Goal: Task Accomplishment & Management: Use online tool/utility

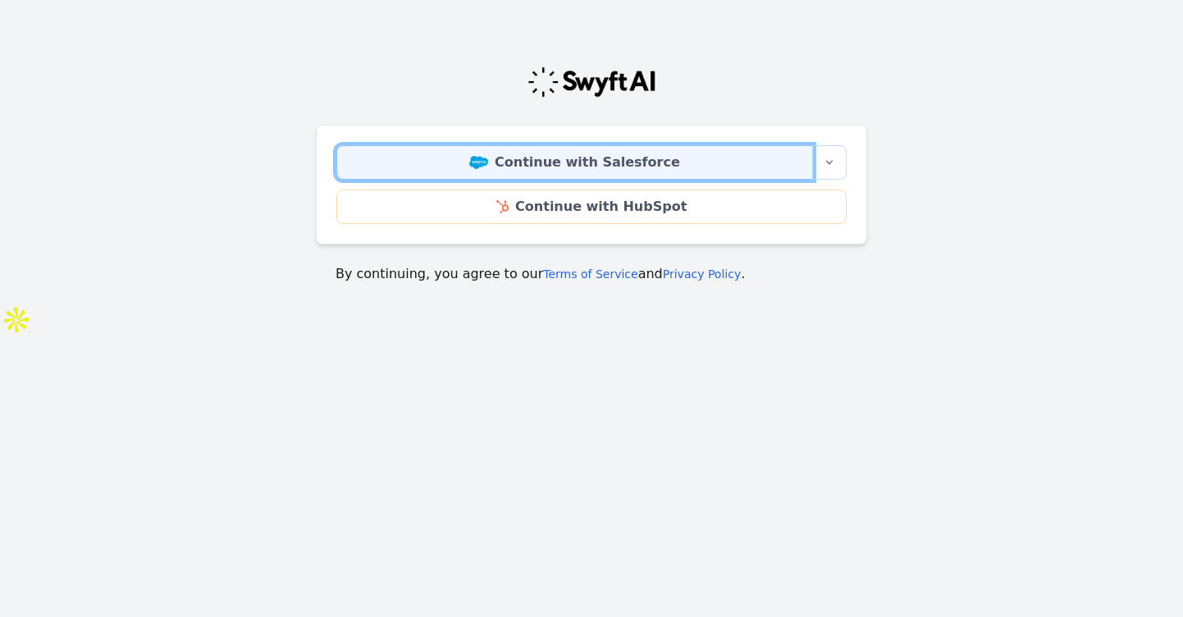
click at [587, 158] on link "Continue with Salesforce" at bounding box center [574, 162] width 477 height 34
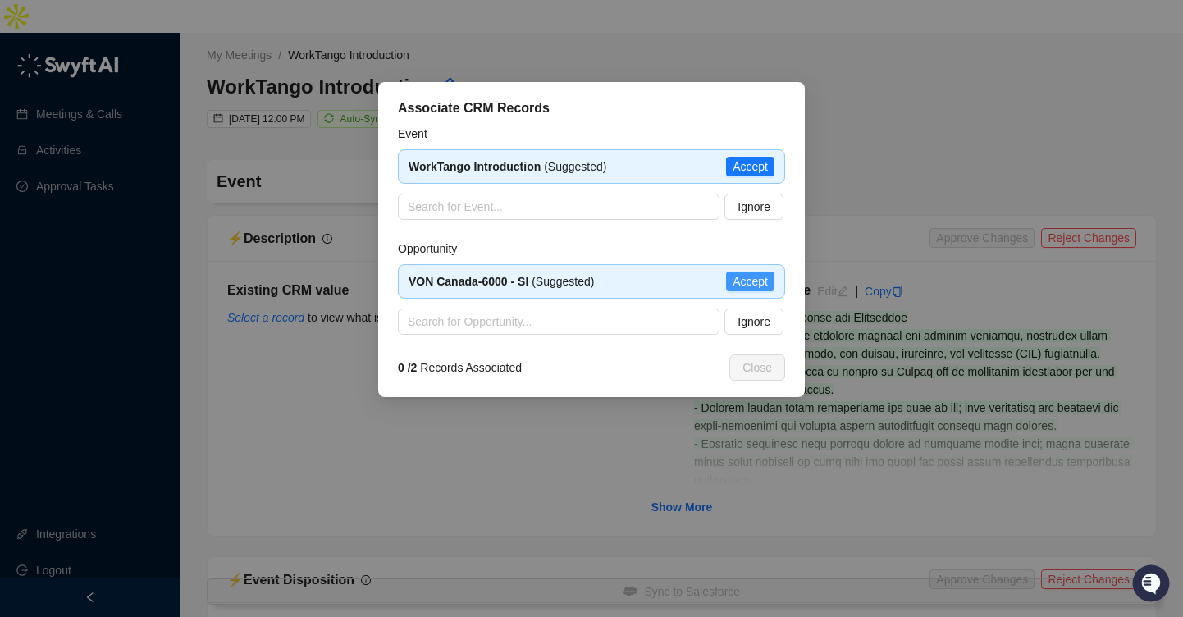
click at [749, 285] on span "Accept" at bounding box center [750, 281] width 35 height 18
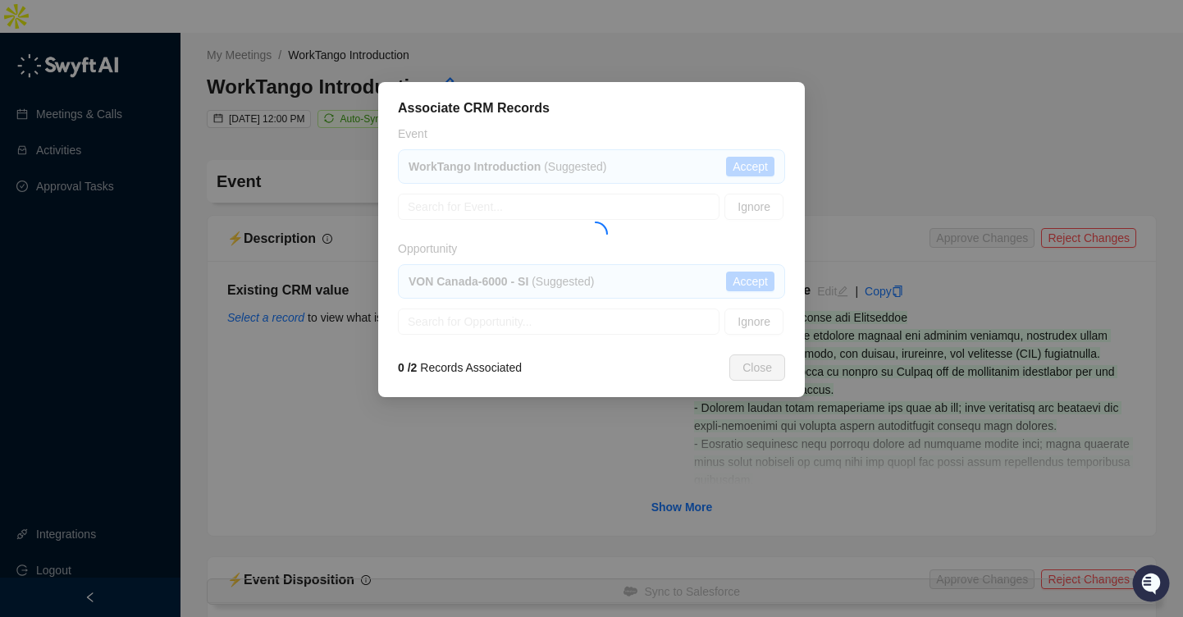
type textarea "**********"
type input "**********"
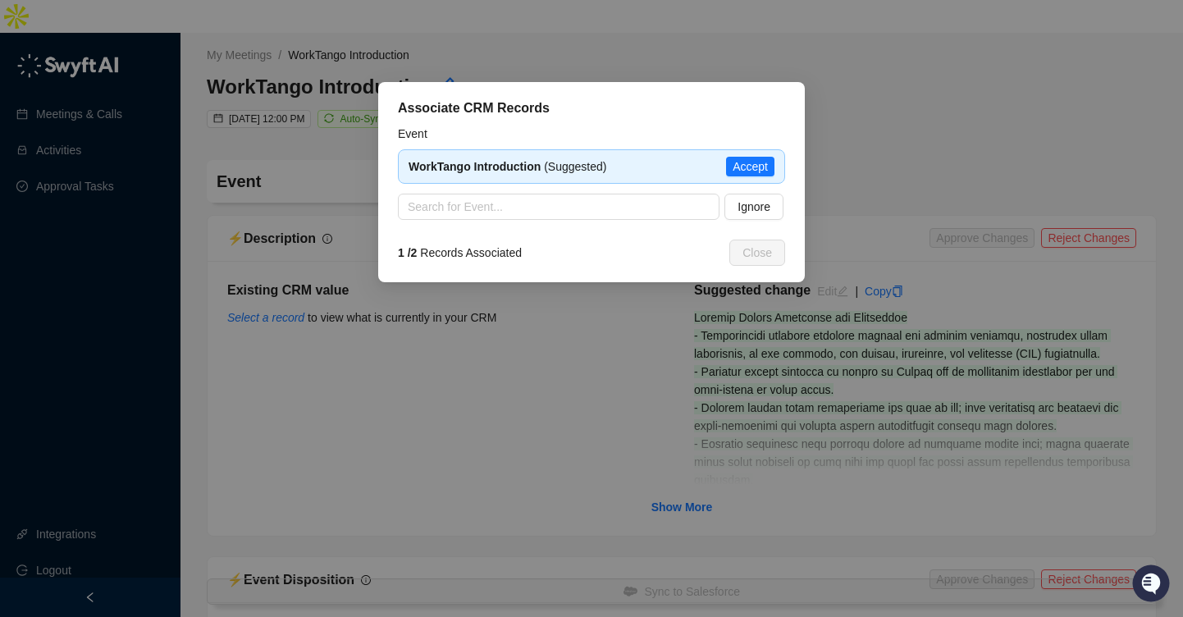
click at [745, 169] on span "Accept" at bounding box center [750, 166] width 35 height 18
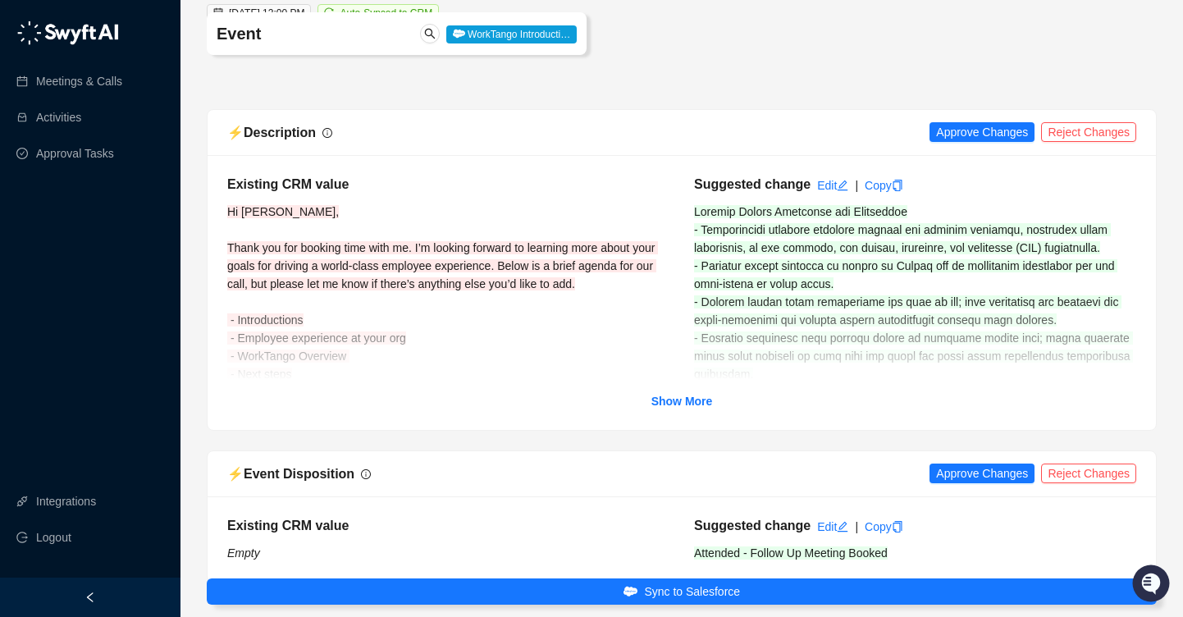
scroll to position [121, 0]
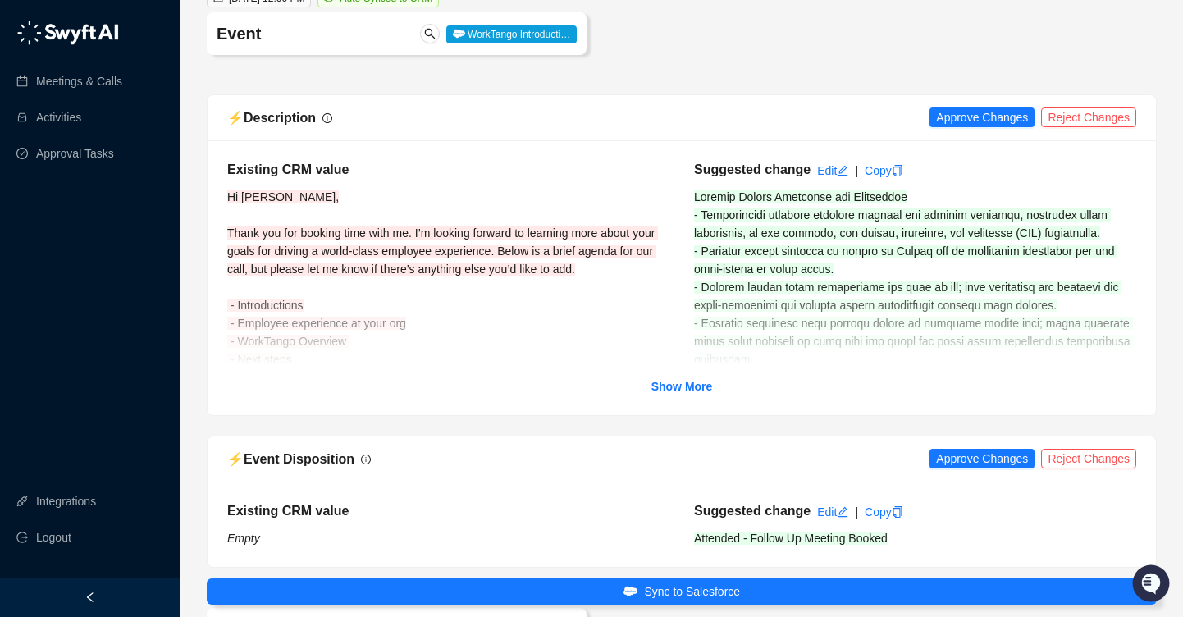
click at [965, 107] on div "⚡️ Description Approve Changes Reject Changes" at bounding box center [681, 117] width 909 height 21
click at [964, 107] on button "Approve Changes" at bounding box center [981, 117] width 105 height 20
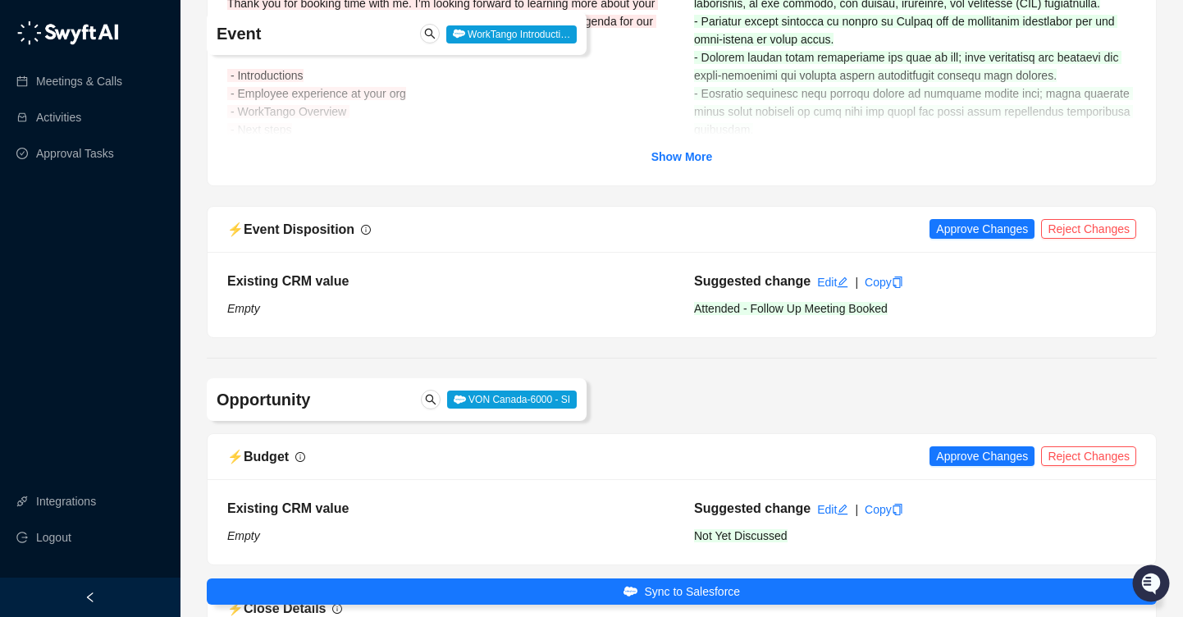
scroll to position [349, 0]
click at [961, 221] on span "Approve Changes" at bounding box center [982, 230] width 92 height 18
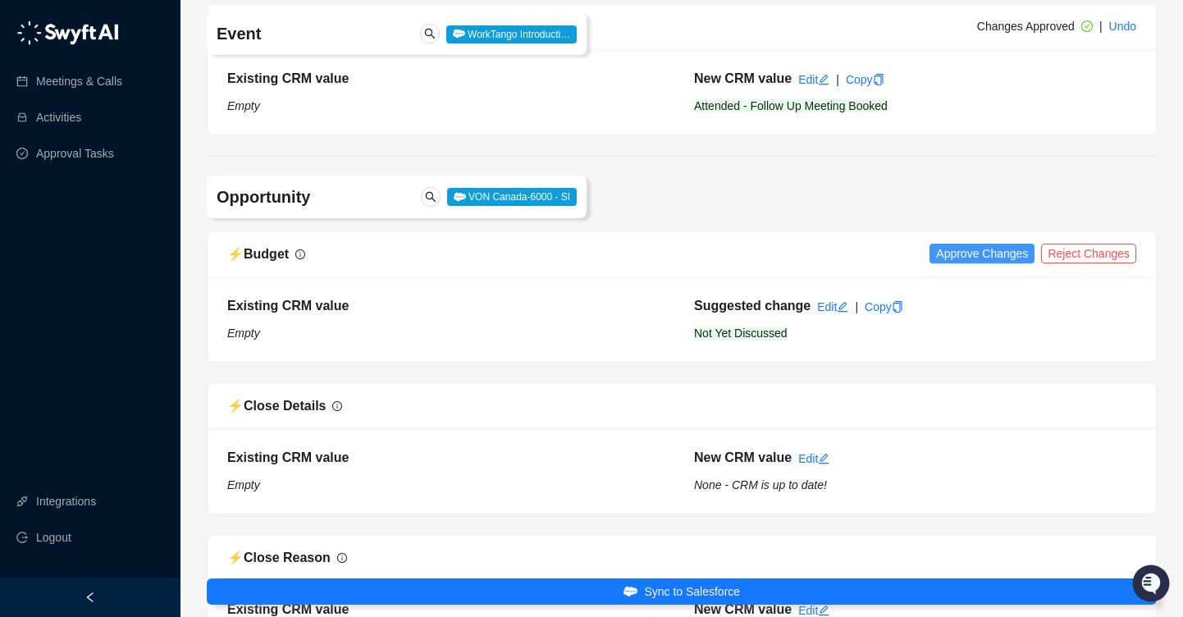
click at [960, 244] on span "Approve Changes" at bounding box center [982, 253] width 92 height 18
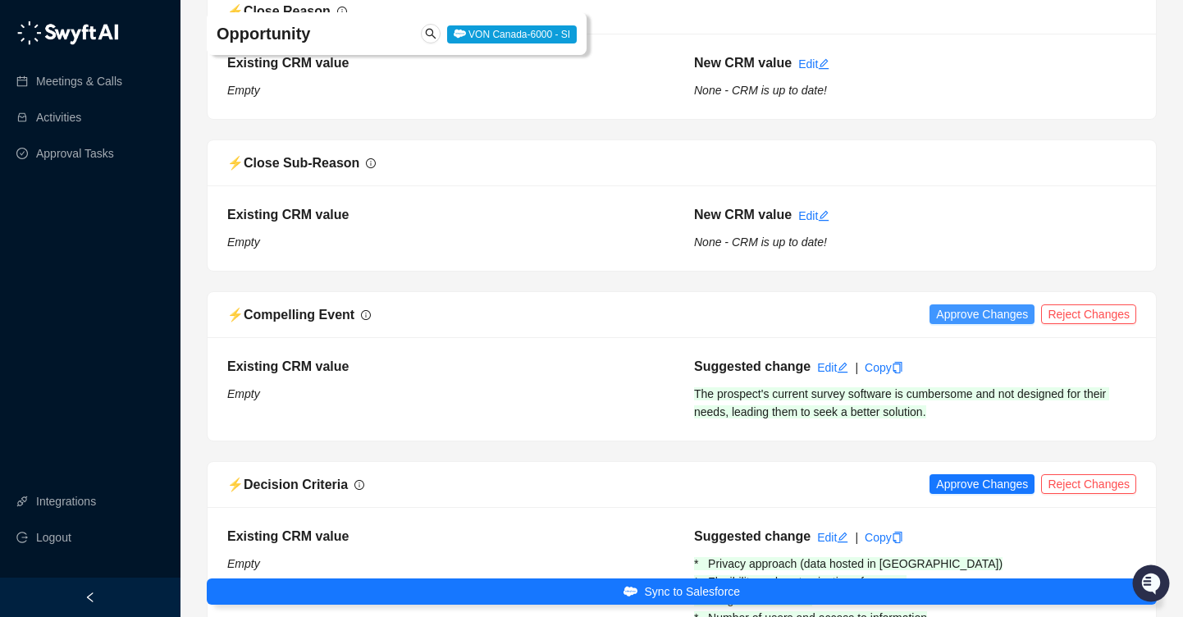
click at [953, 305] on span "Approve Changes" at bounding box center [982, 314] width 92 height 18
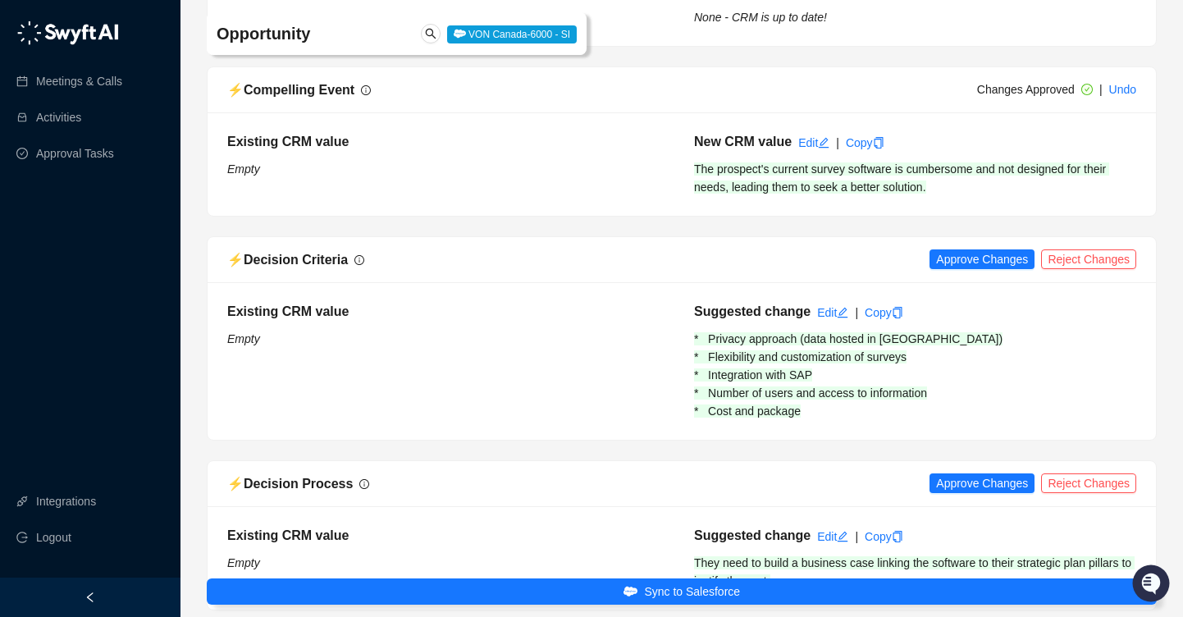
scroll to position [1330, 0]
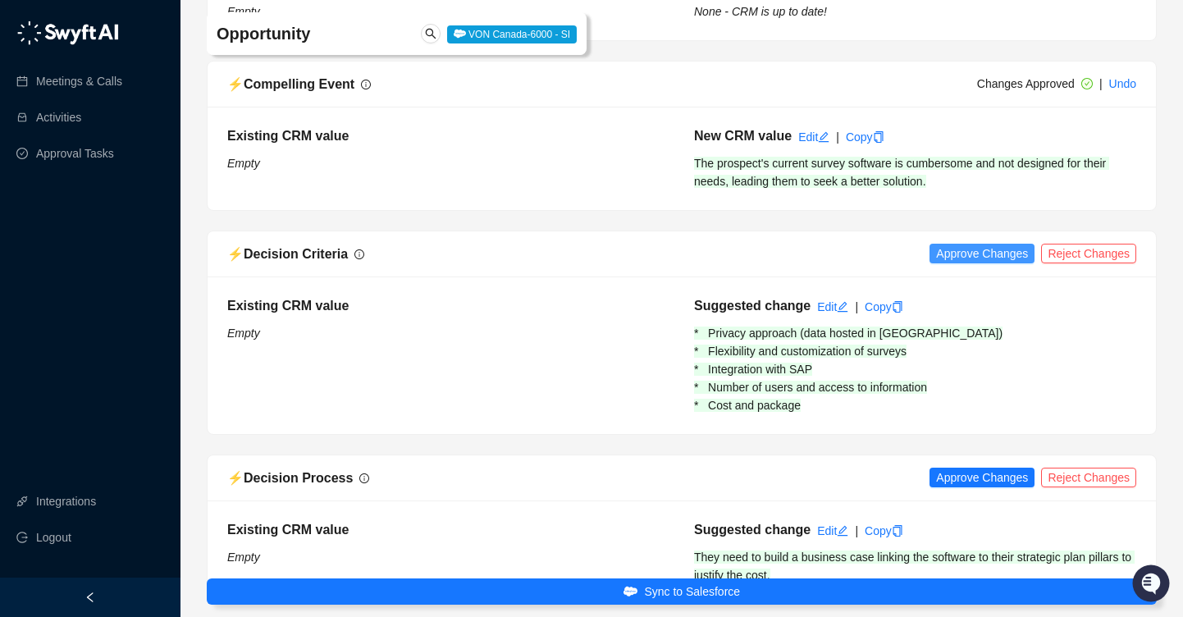
click at [954, 244] on span "Approve Changes" at bounding box center [982, 253] width 92 height 18
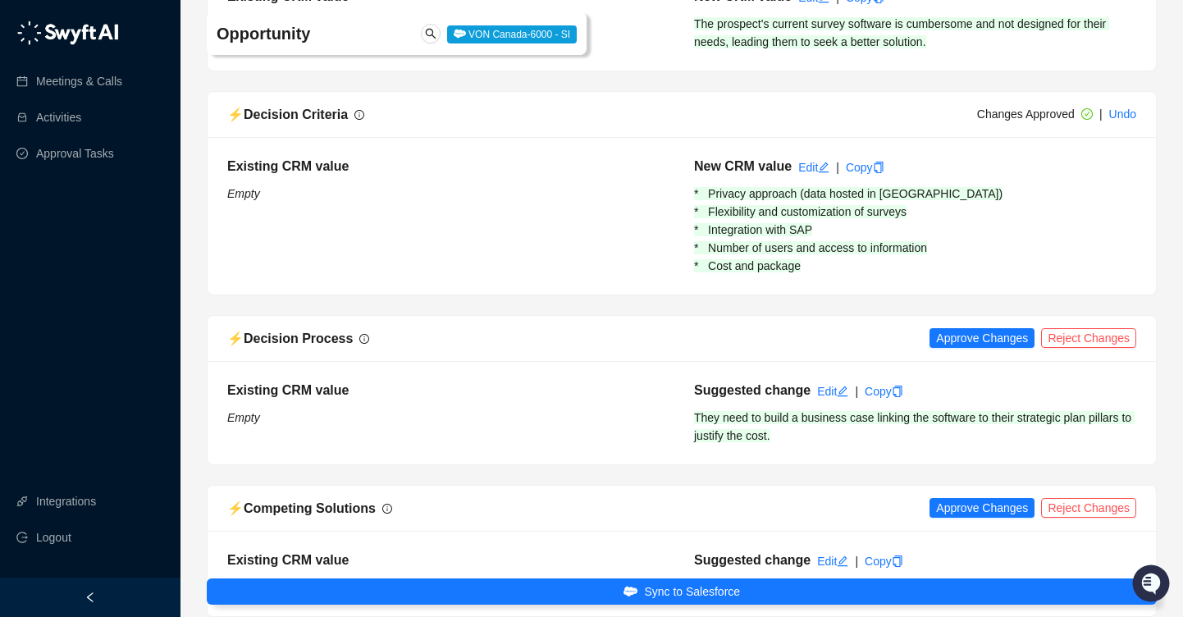
scroll to position [1468, 0]
click at [959, 330] on span "Approve Changes" at bounding box center [982, 339] width 92 height 18
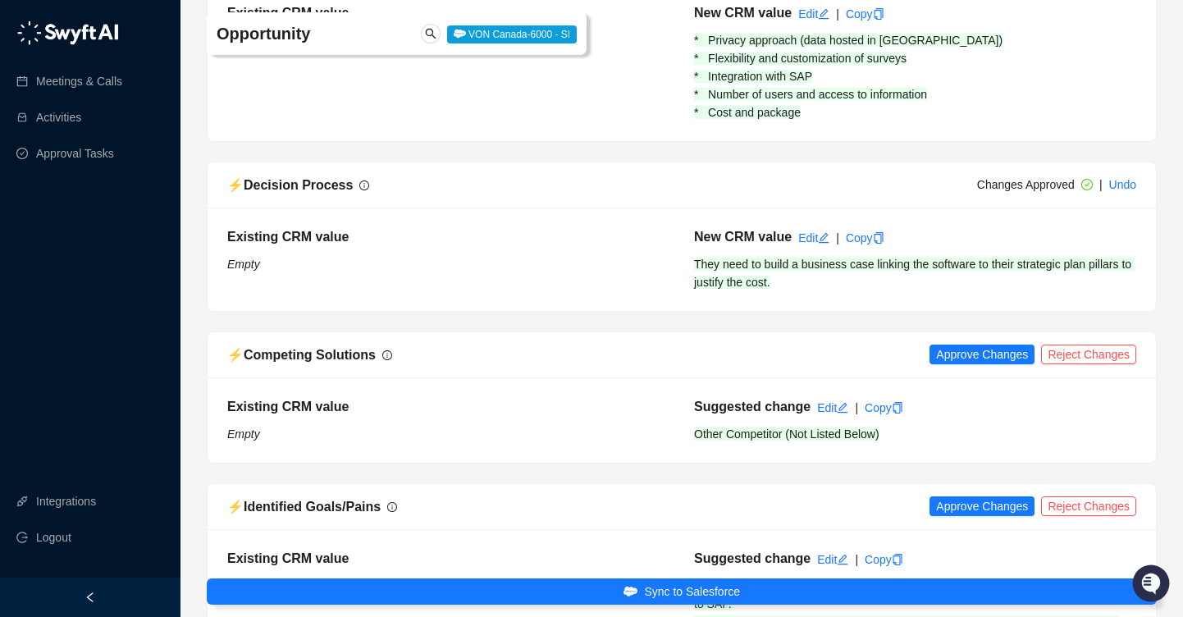
scroll to position [1646, 0]
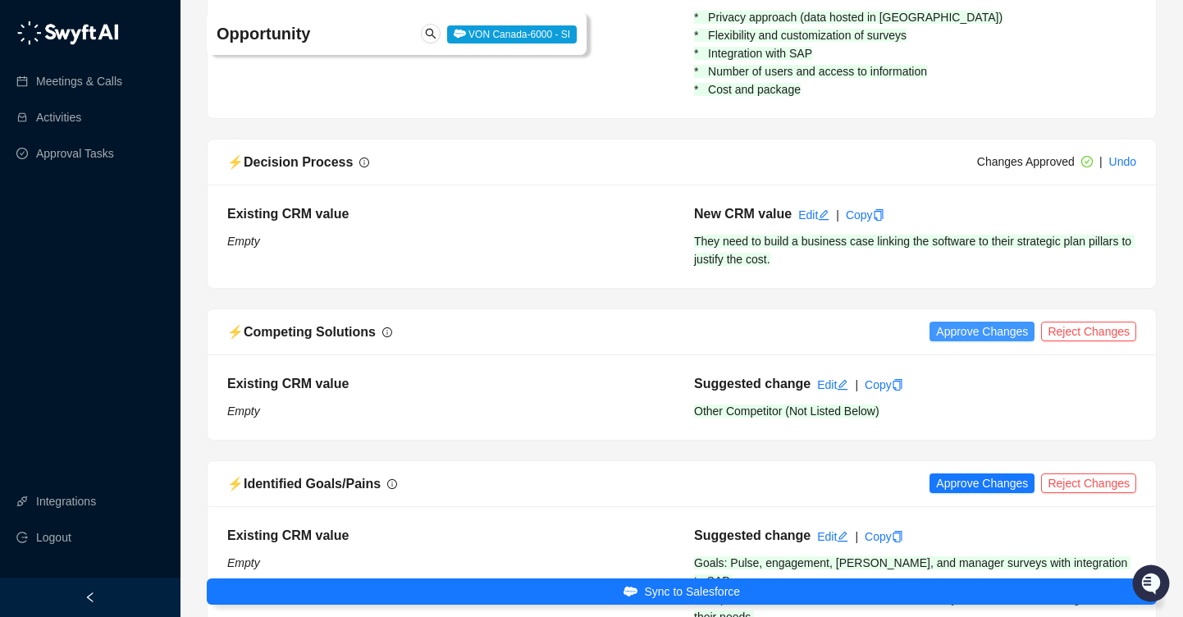
click at [960, 322] on span "Approve Changes" at bounding box center [982, 331] width 92 height 18
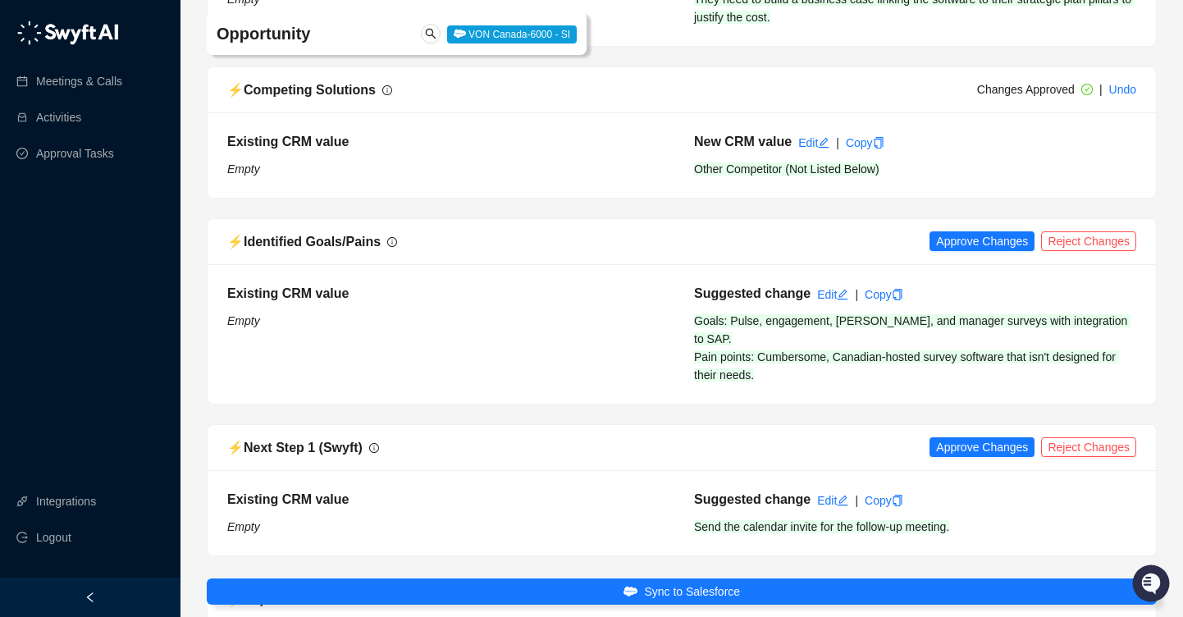
scroll to position [1890, 0]
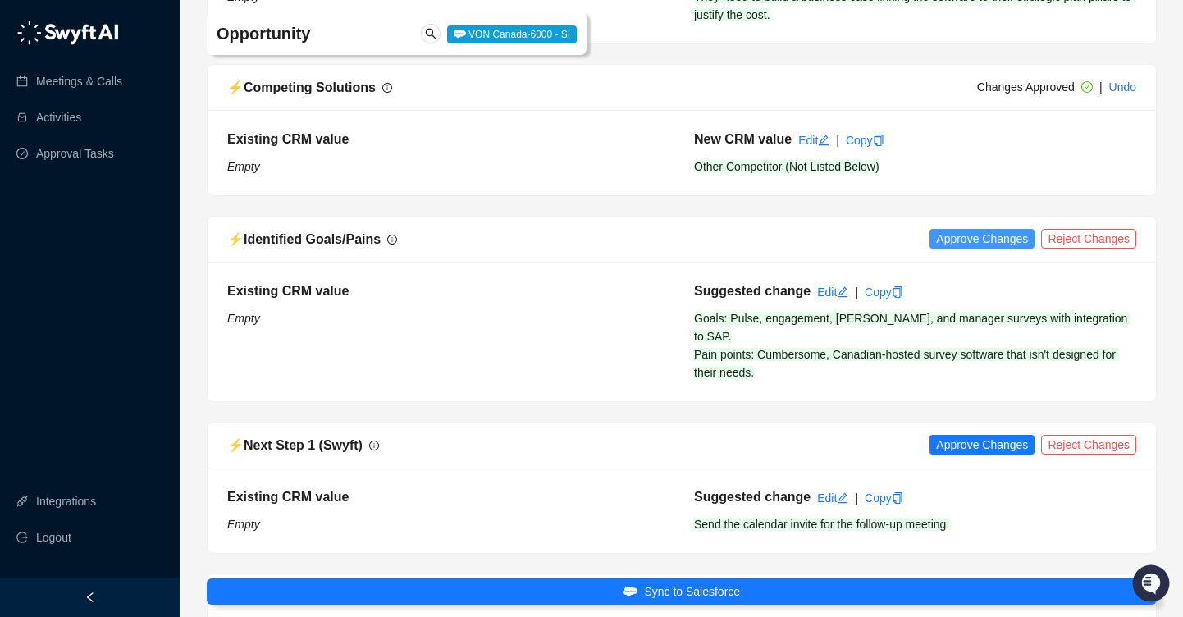
click at [957, 230] on span "Approve Changes" at bounding box center [982, 239] width 92 height 18
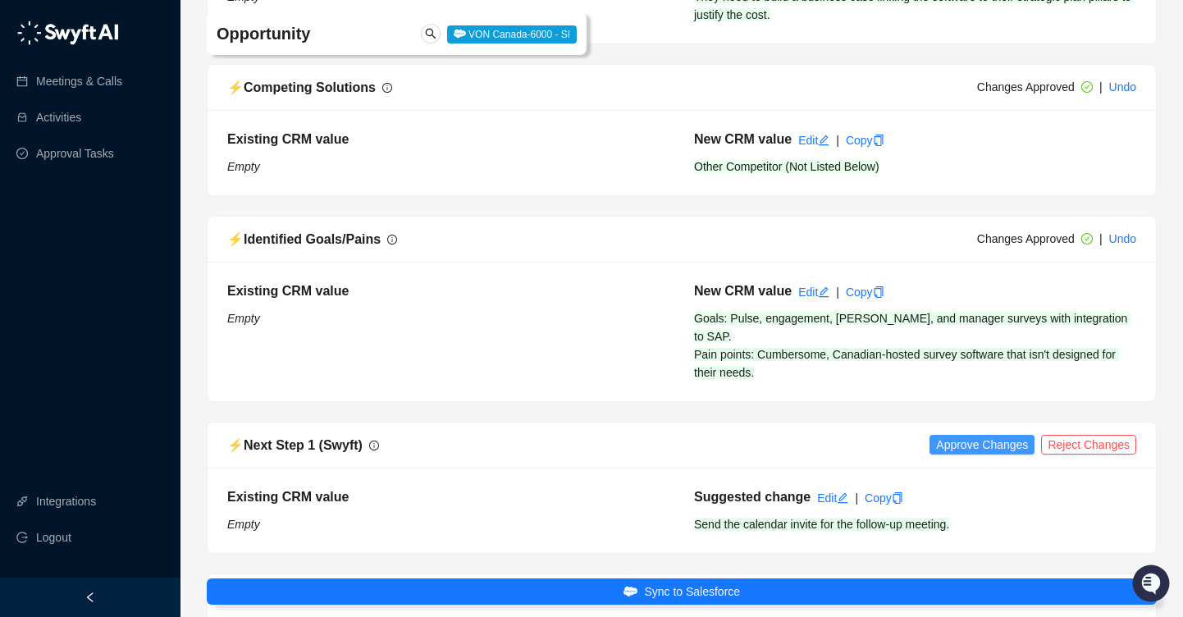
click at [977, 436] on span "Approve Changes" at bounding box center [982, 445] width 92 height 18
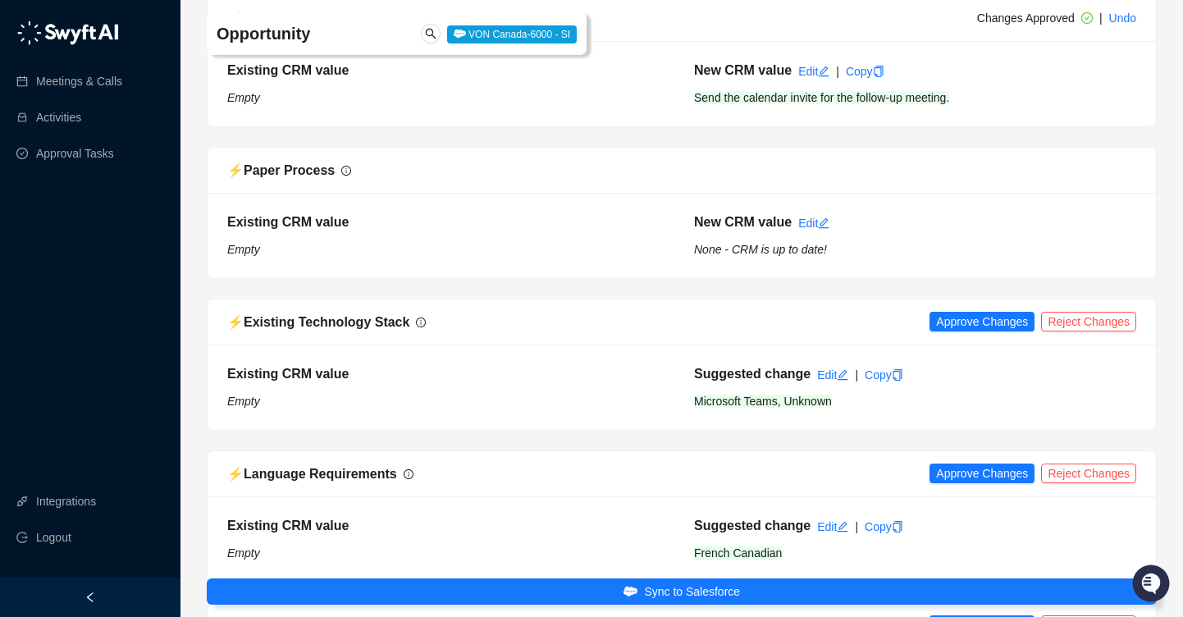
scroll to position [2319, 0]
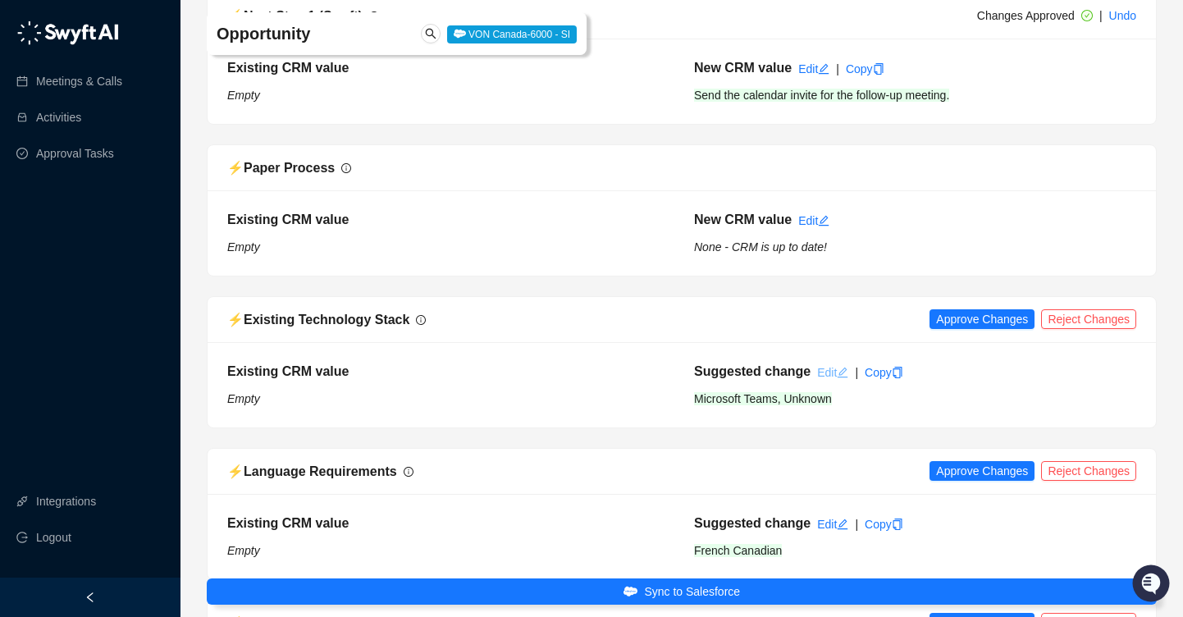
click at [825, 366] on link "Edit" at bounding box center [832, 372] width 31 height 13
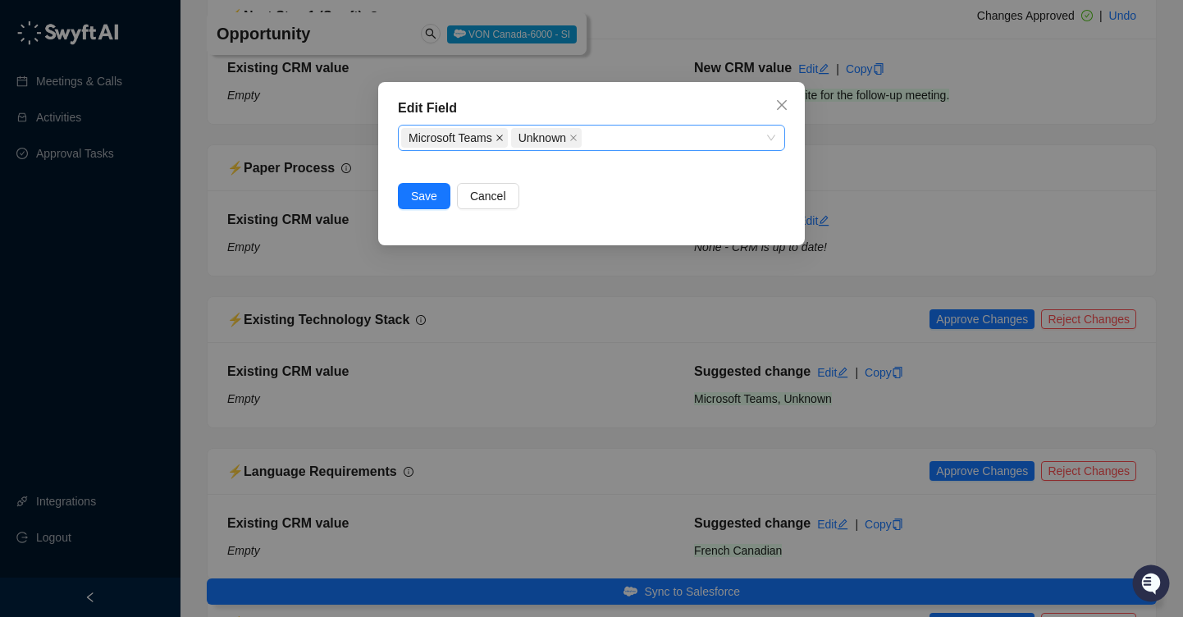
click at [501, 139] on icon "close" at bounding box center [499, 138] width 8 height 8
click at [501, 139] on div "Unknown" at bounding box center [582, 137] width 363 height 23
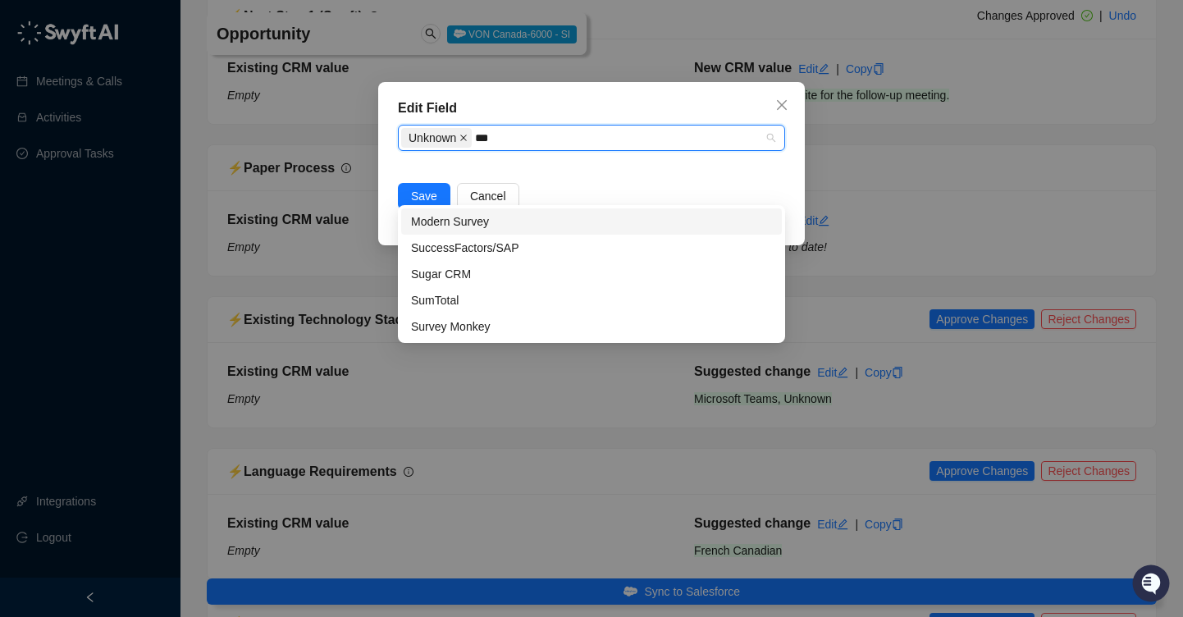
type input "****"
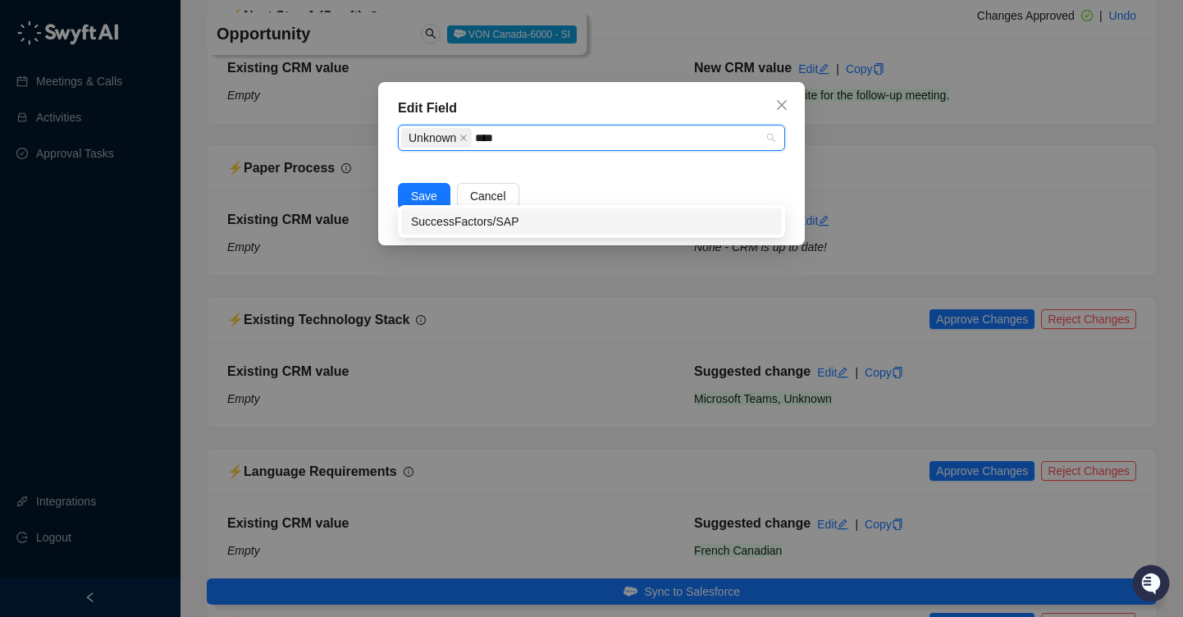
click at [448, 212] on div "SuccessFactors/SAP" at bounding box center [591, 221] width 361 height 18
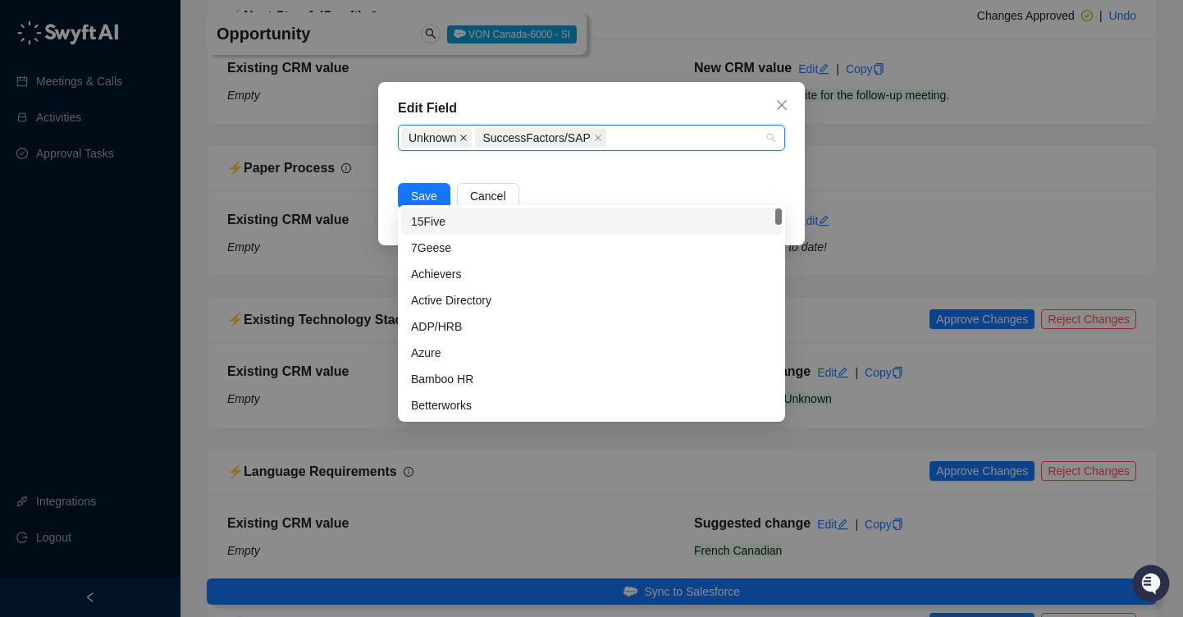
click at [464, 136] on icon "close" at bounding box center [464, 138] width 7 height 7
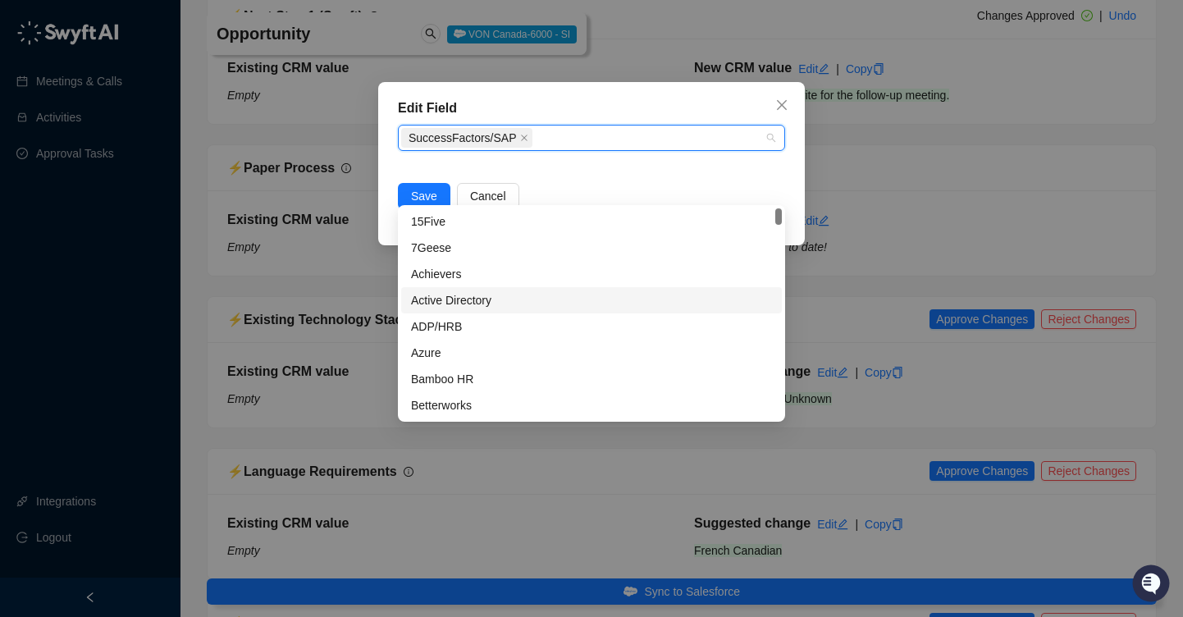
click at [390, 216] on div "Edit Field Existing Technology Stack SuccessFactors/SAP Save Cancel" at bounding box center [591, 163] width 427 height 163
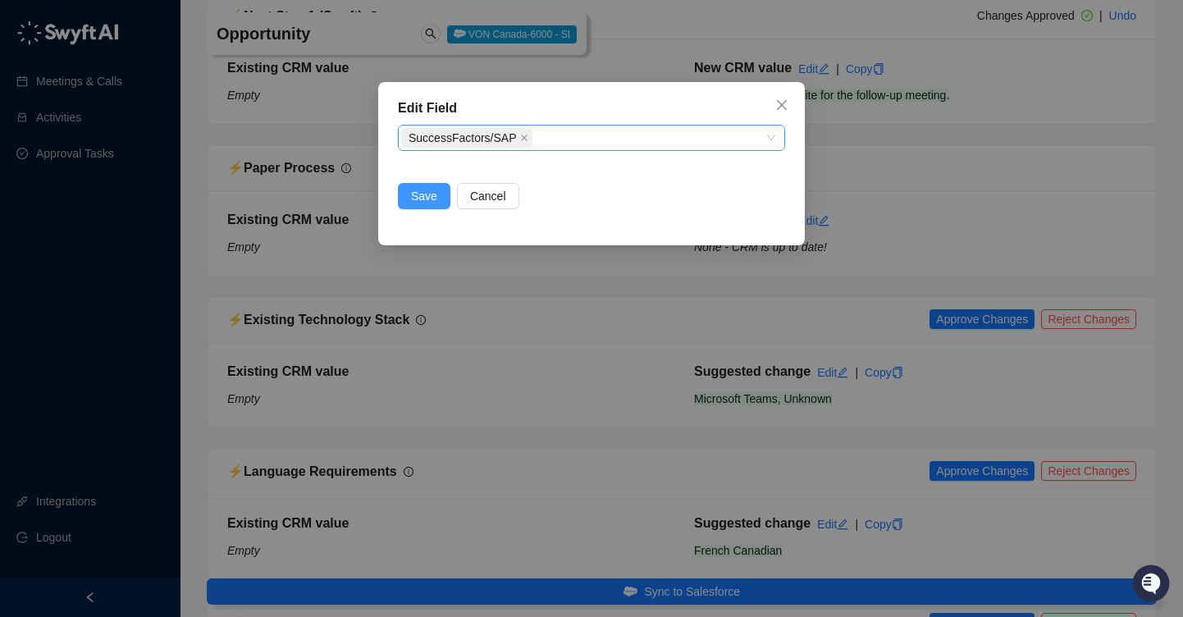
click at [430, 199] on span "Save" at bounding box center [424, 196] width 26 height 18
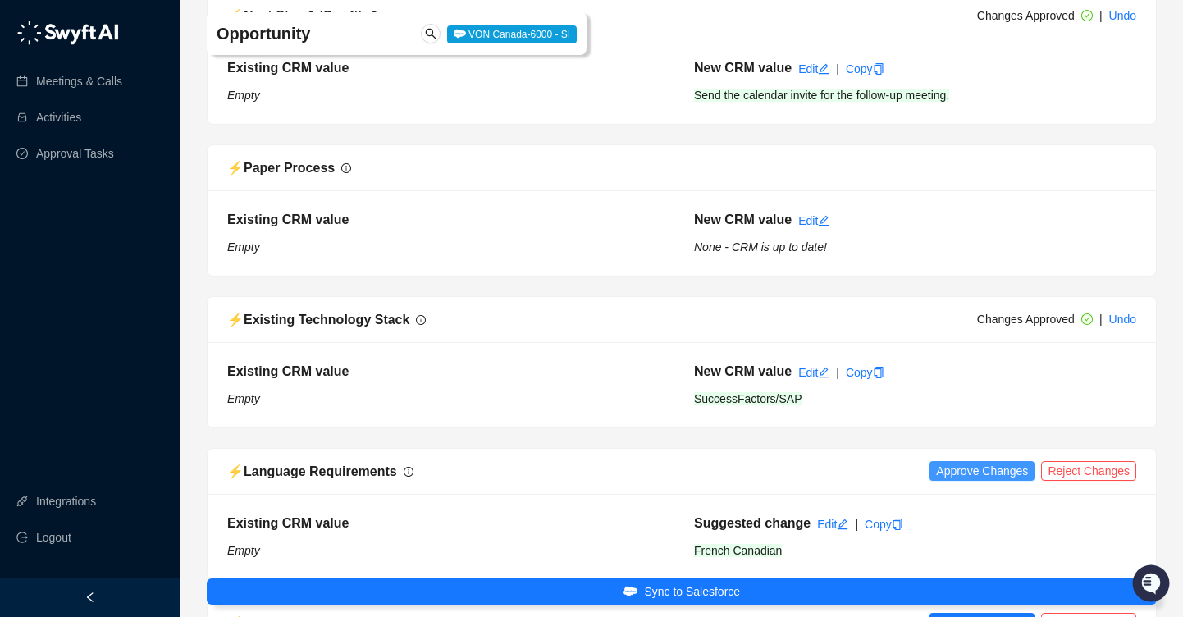
click at [1002, 462] on span "Approve Changes" at bounding box center [982, 471] width 92 height 18
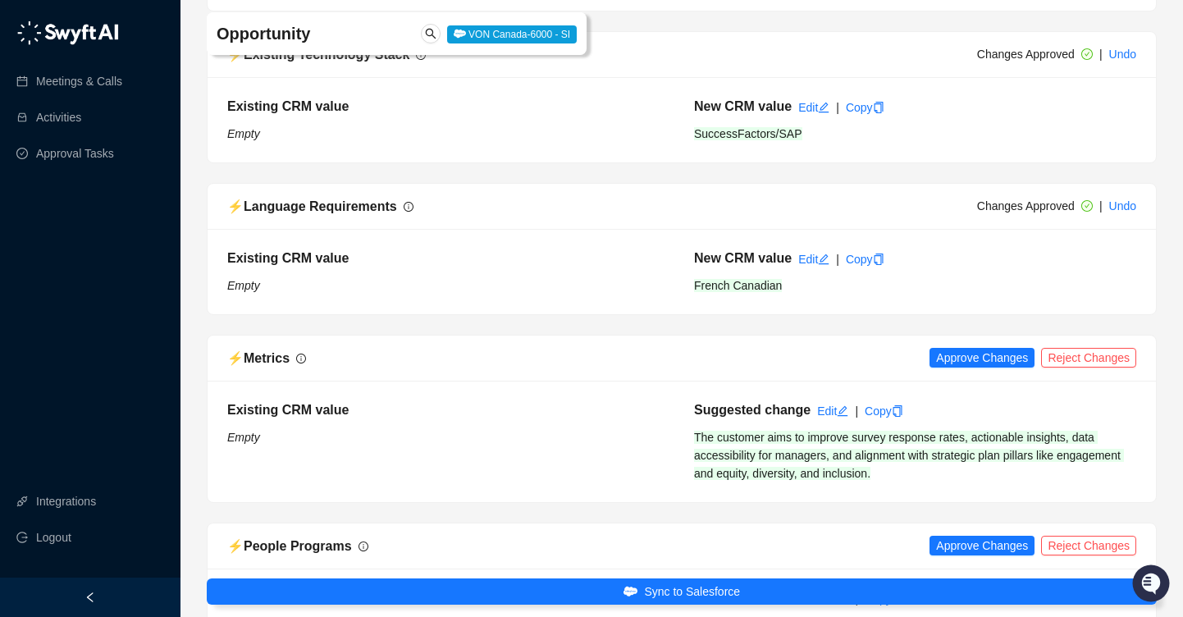
scroll to position [2587, 0]
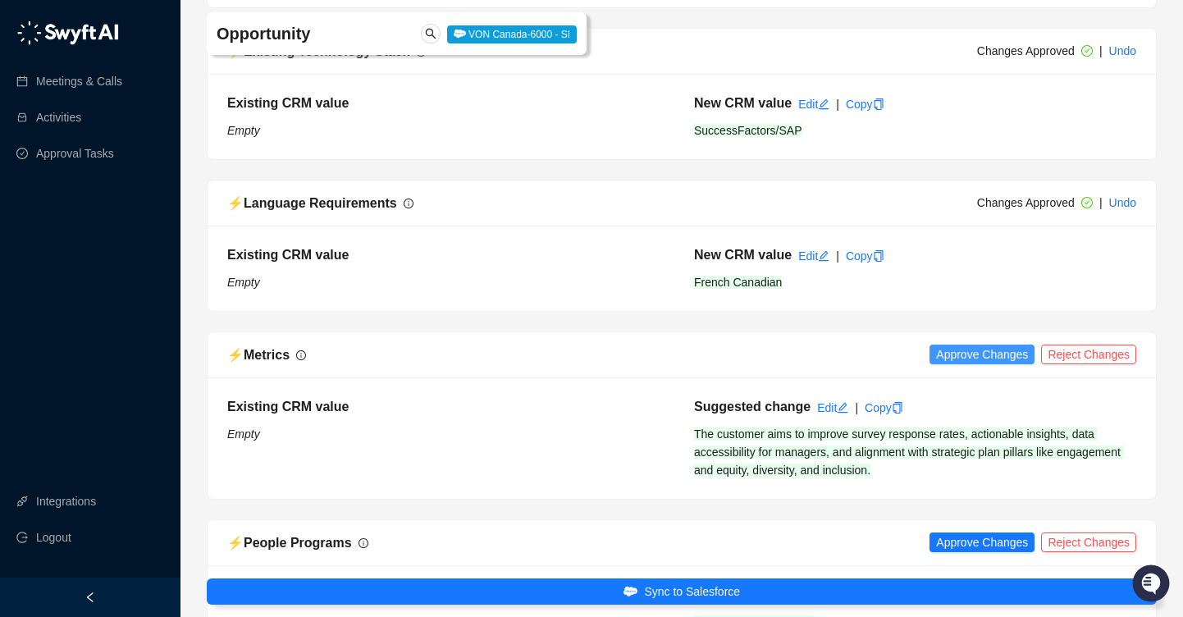
click at [966, 345] on span "Approve Changes" at bounding box center [982, 354] width 92 height 18
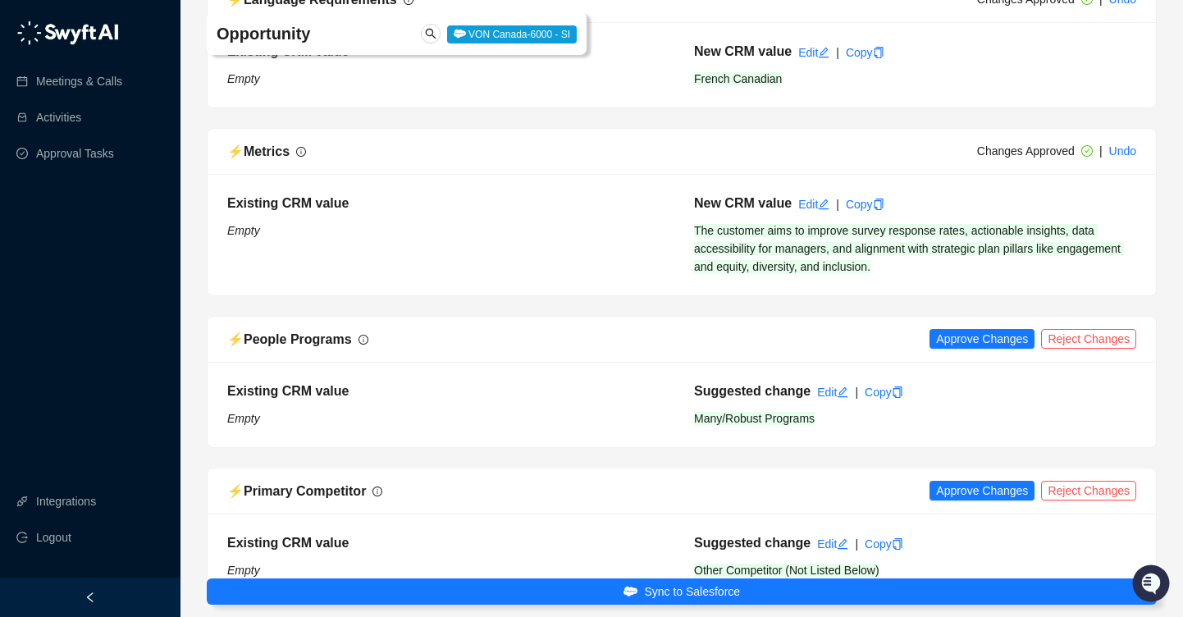
scroll to position [2792, 0]
click at [967, 329] on span "Approve Changes" at bounding box center [982, 338] width 92 height 18
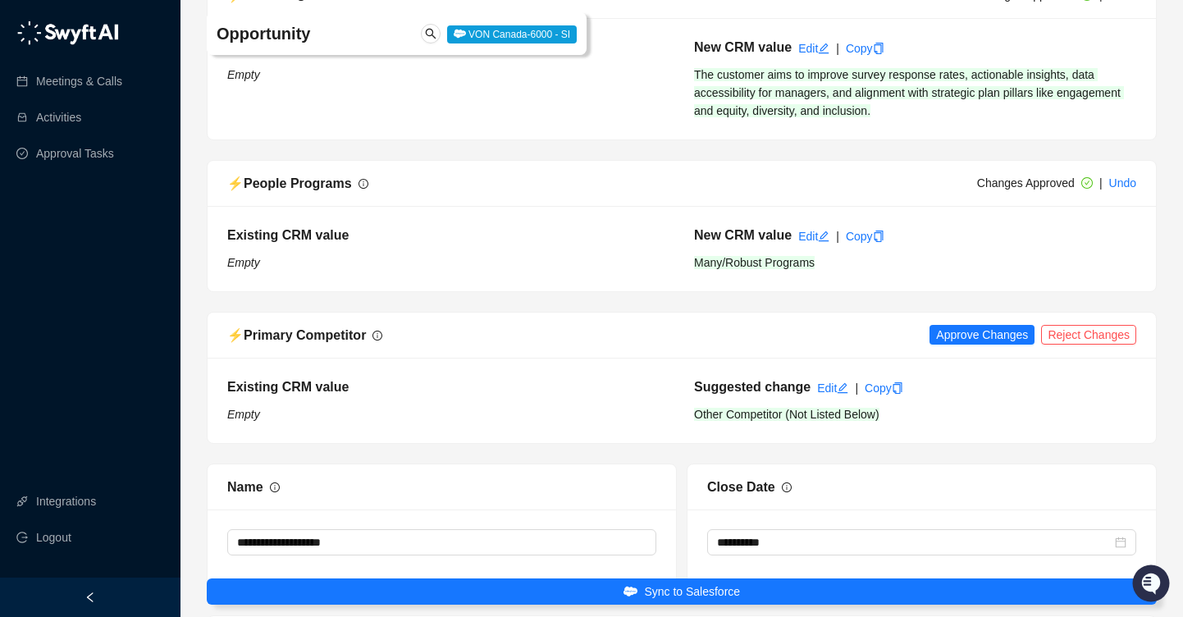
scroll to position [2951, 0]
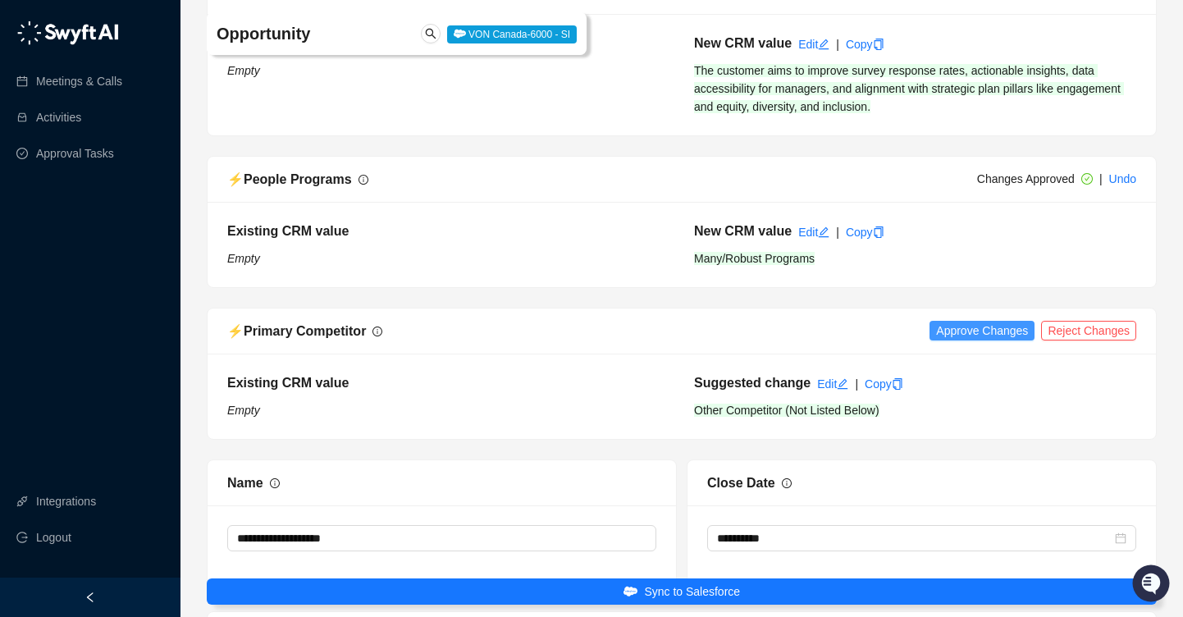
click at [964, 322] on span "Approve Changes" at bounding box center [982, 331] width 92 height 18
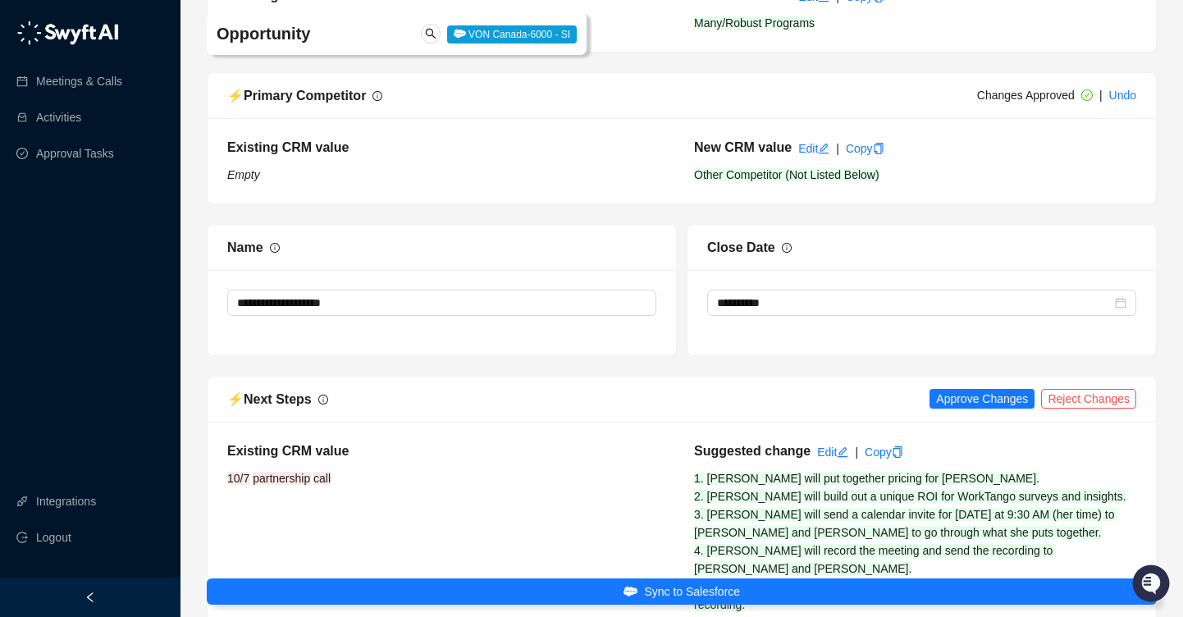
scroll to position [3188, 0]
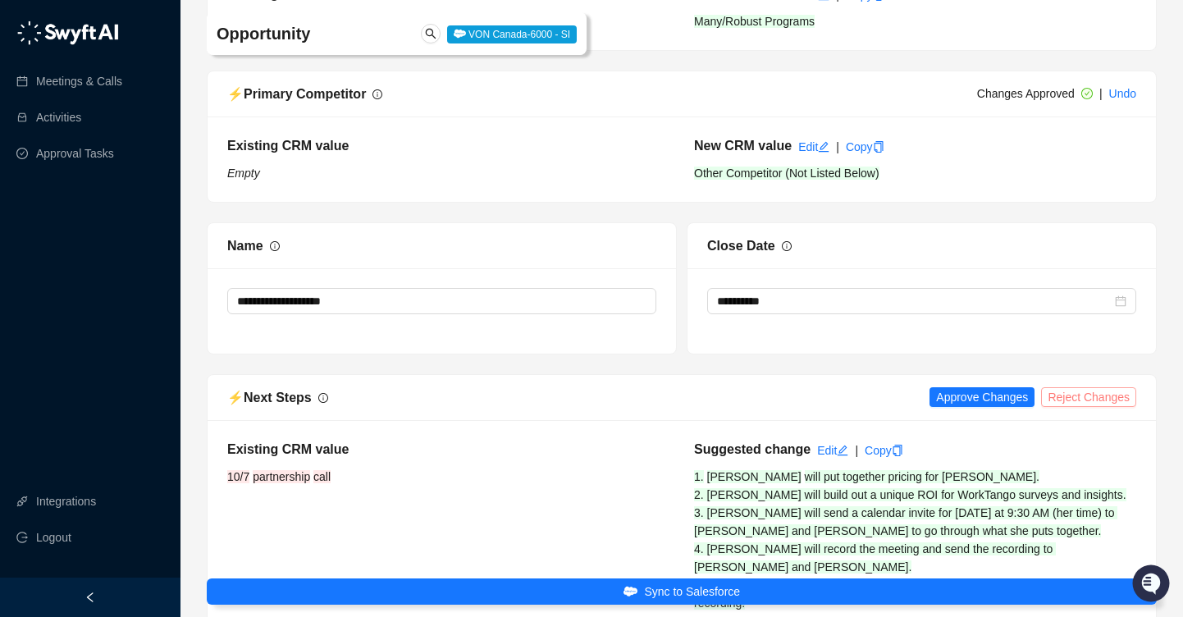
click at [1084, 388] on span "Reject Changes" at bounding box center [1089, 397] width 82 height 18
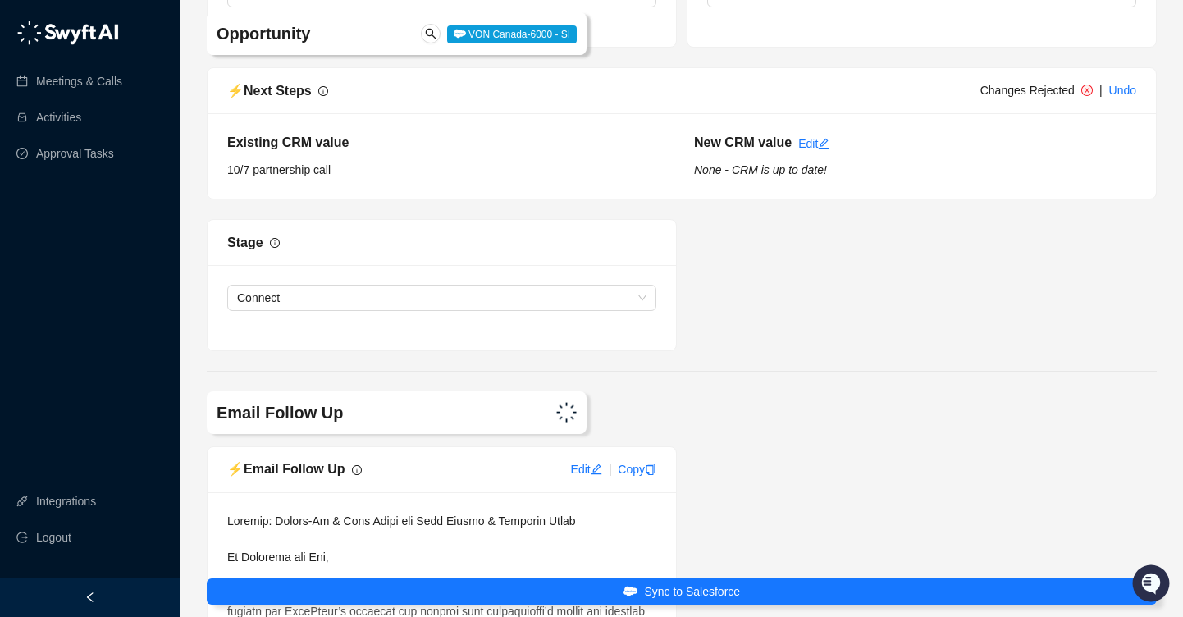
scroll to position [3520, 0]
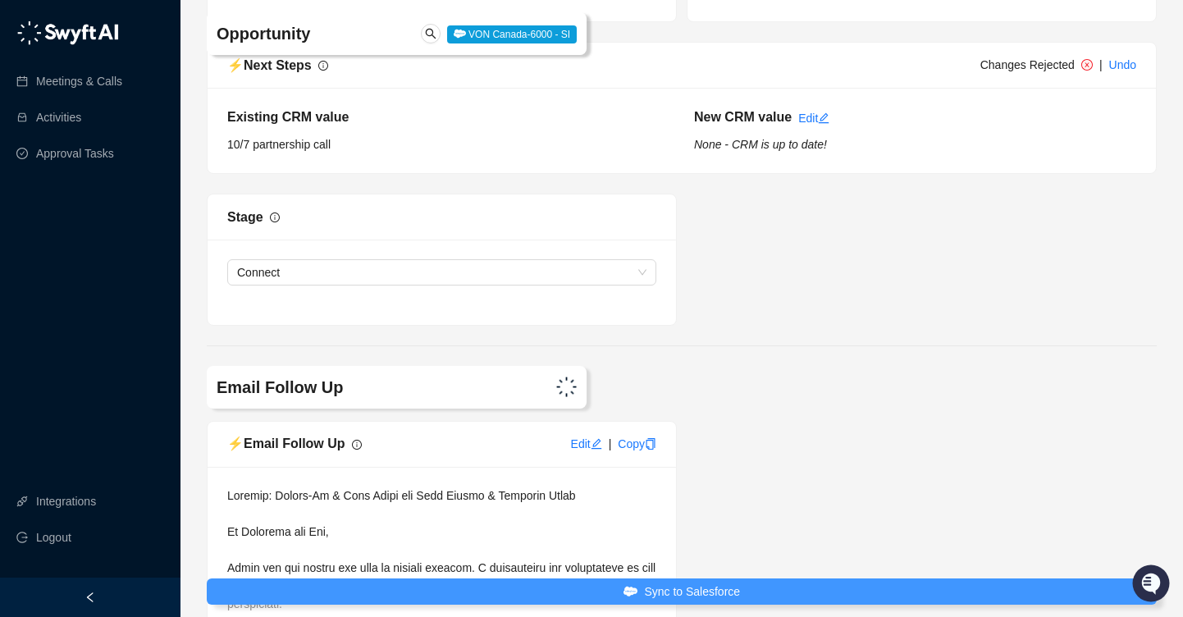
click at [687, 585] on span "Sync to Salesforce" at bounding box center [692, 591] width 96 height 18
